Goal: Task Accomplishment & Management: Manage account settings

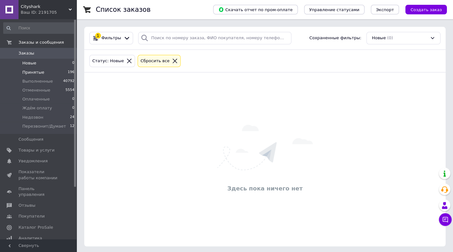
click at [42, 72] on span "Принятые" at bounding box center [33, 73] width 22 height 6
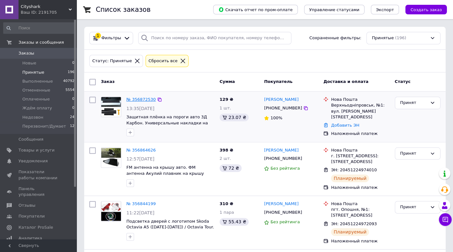
click at [139, 98] on link "№ 356872530" at bounding box center [140, 99] width 29 height 5
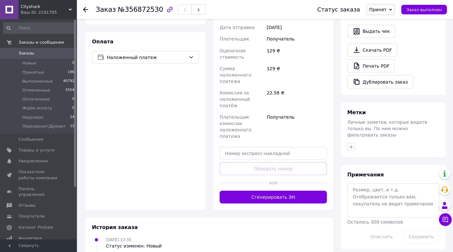
scroll to position [213, 0]
click at [367, 192] on textarea at bounding box center [393, 200] width 92 height 34
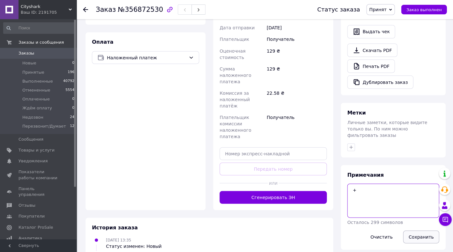
type textarea "+"
click at [420, 231] on button "Сохранить" at bounding box center [421, 236] width 36 height 13
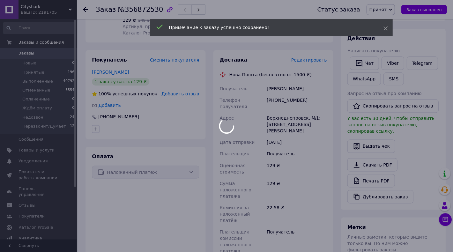
scroll to position [0, 0]
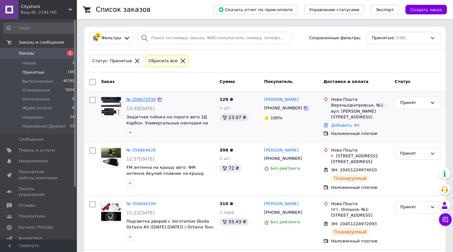
click at [143, 100] on link "№ 356872530" at bounding box center [140, 99] width 29 height 5
click at [33, 63] on span "Новые" at bounding box center [29, 63] width 14 height 6
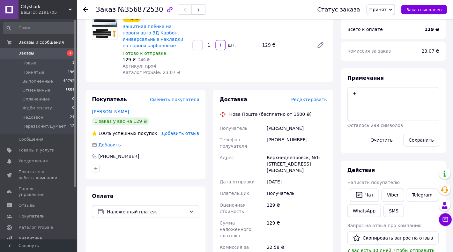
scroll to position [164, 0]
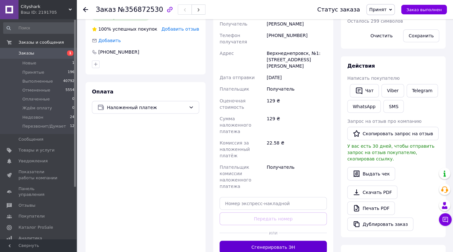
click at [245, 241] on button "Сгенерировать ЭН" at bounding box center [273, 247] width 107 height 13
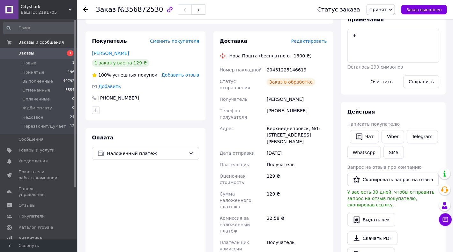
scroll to position [117, 0]
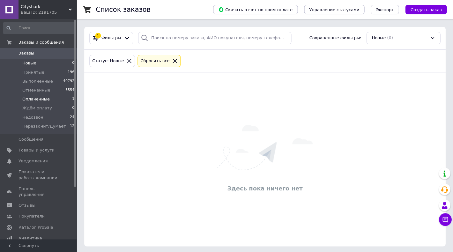
click at [45, 97] on span "Оплаченные" at bounding box center [35, 99] width 27 height 6
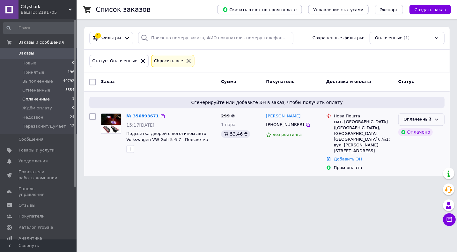
click at [438, 121] on icon at bounding box center [436, 119] width 5 height 5
click at [418, 131] on li "Принят" at bounding box center [422, 133] width 46 height 12
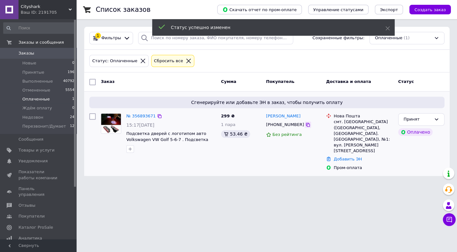
click at [305, 124] on icon at bounding box center [307, 124] width 5 height 5
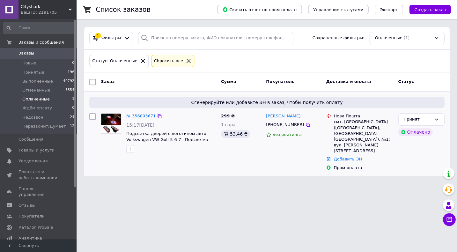
click at [138, 114] on link "№ 356893671" at bounding box center [140, 116] width 29 height 5
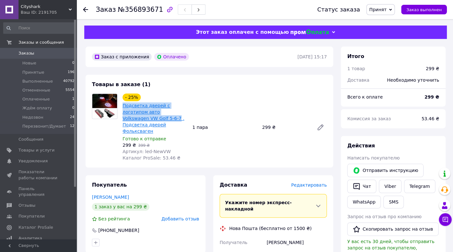
drag, startPoint x: 121, startPoint y: 105, endPoint x: 134, endPoint y: 121, distance: 19.9
click at [134, 121] on div "- 25% Подсветка дверей с логотипом авто Volkswagen VW Golf 5-6-7 . Подсветка дв…" at bounding box center [155, 127] width 70 height 70
copy link "Подсветка дверей с логотипом авто Volkswagen VW Golf 5-6-7"
click at [363, 185] on button "Чат" at bounding box center [361, 186] width 29 height 13
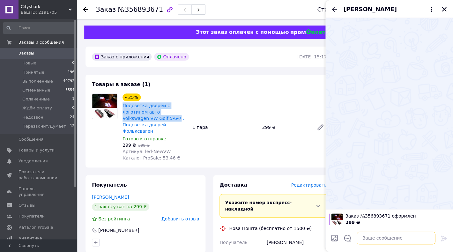
click at [384, 238] on textarea at bounding box center [396, 238] width 79 height 13
paste textarea "Дякуємо за замовлення! Завтра буде відправка. Доставка 1-2 дні. Очікуйте на ТТН…"
type textarea "Дякуємо за замовлення! Завтра буде відправка. Доставка 1-2 дні. Очікуйте на ТТН…"
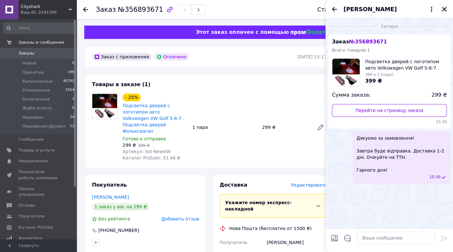
click at [445, 7] on icon "Закрыть" at bounding box center [444, 9] width 6 height 6
